Goal: Information Seeking & Learning: Learn about a topic

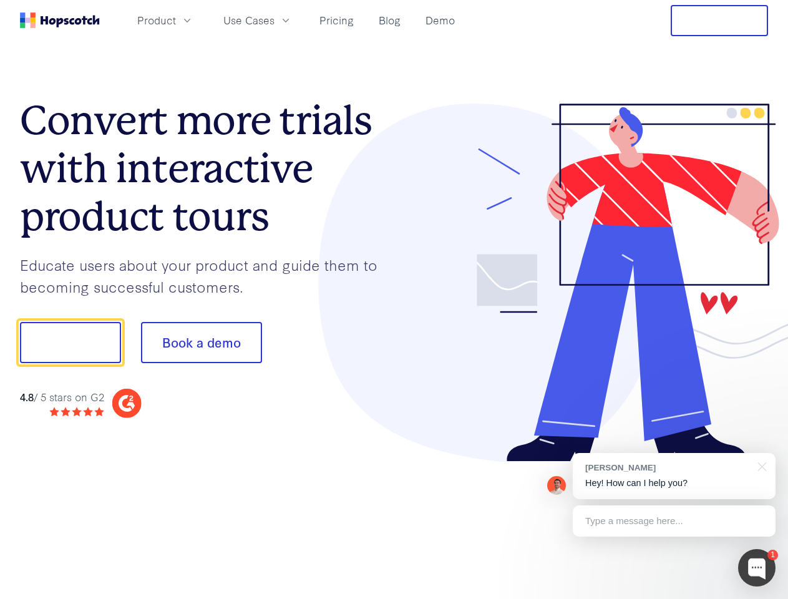
click at [394, 300] on div at bounding box center [581, 283] width 374 height 359
click at [176, 20] on span "Product" at bounding box center [156, 20] width 39 height 16
click at [275, 20] on span "Use Cases" at bounding box center [248, 20] width 51 height 16
click at [720, 21] on button "Free Trial" at bounding box center [719, 20] width 97 height 31
click at [70, 343] on button "Show me!" at bounding box center [70, 342] width 101 height 41
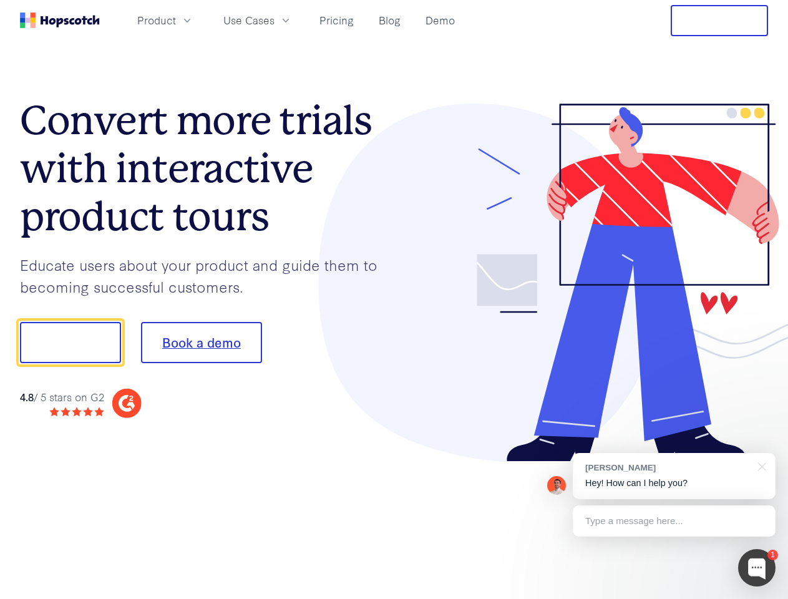
click at [201, 343] on button "Book a demo" at bounding box center [201, 342] width 121 height 41
click at [757, 568] on div at bounding box center [756, 567] width 37 height 37
click at [674, 476] on div "[PERSON_NAME] Hey! How can I help you?" at bounding box center [674, 476] width 203 height 46
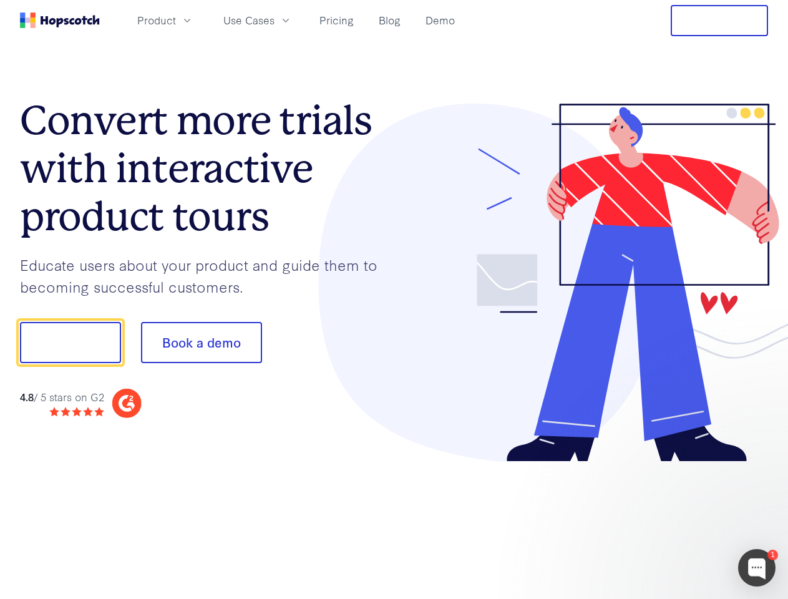
click at [760, 466] on div at bounding box center [659, 424] width 234 height 249
click at [674, 521] on div at bounding box center [659, 424] width 234 height 249
